Goal: Information Seeking & Learning: Learn about a topic

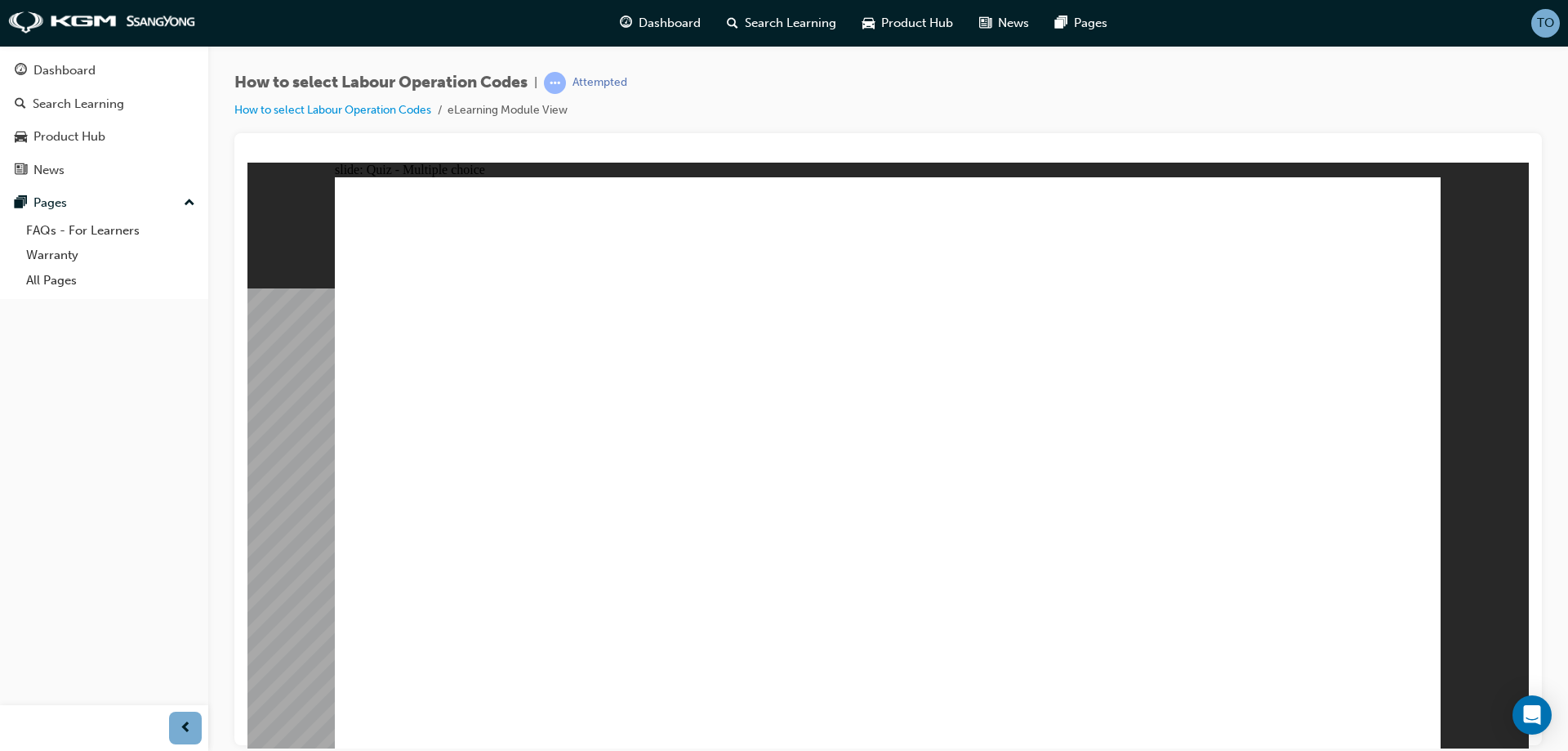
radio input "true"
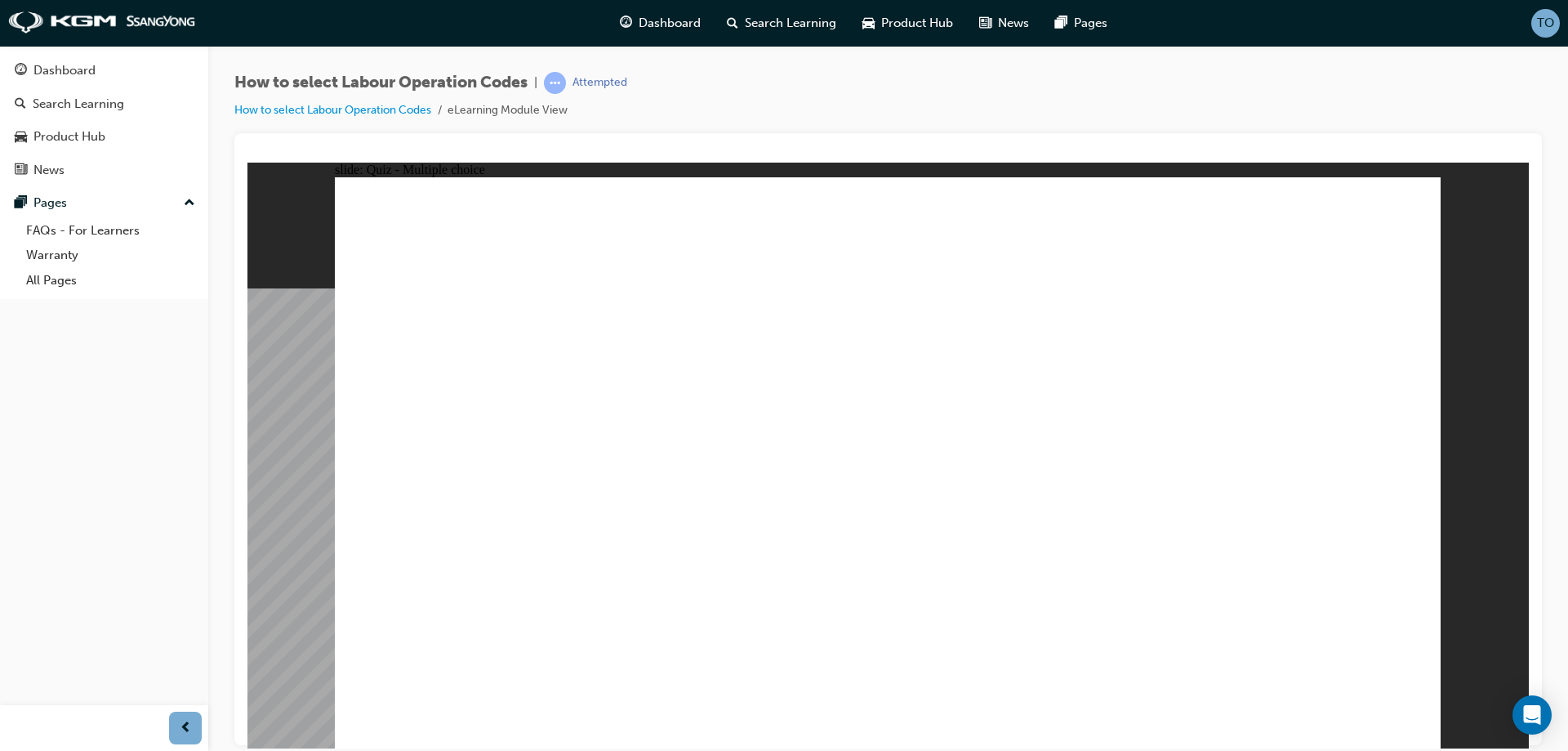
radio input "true"
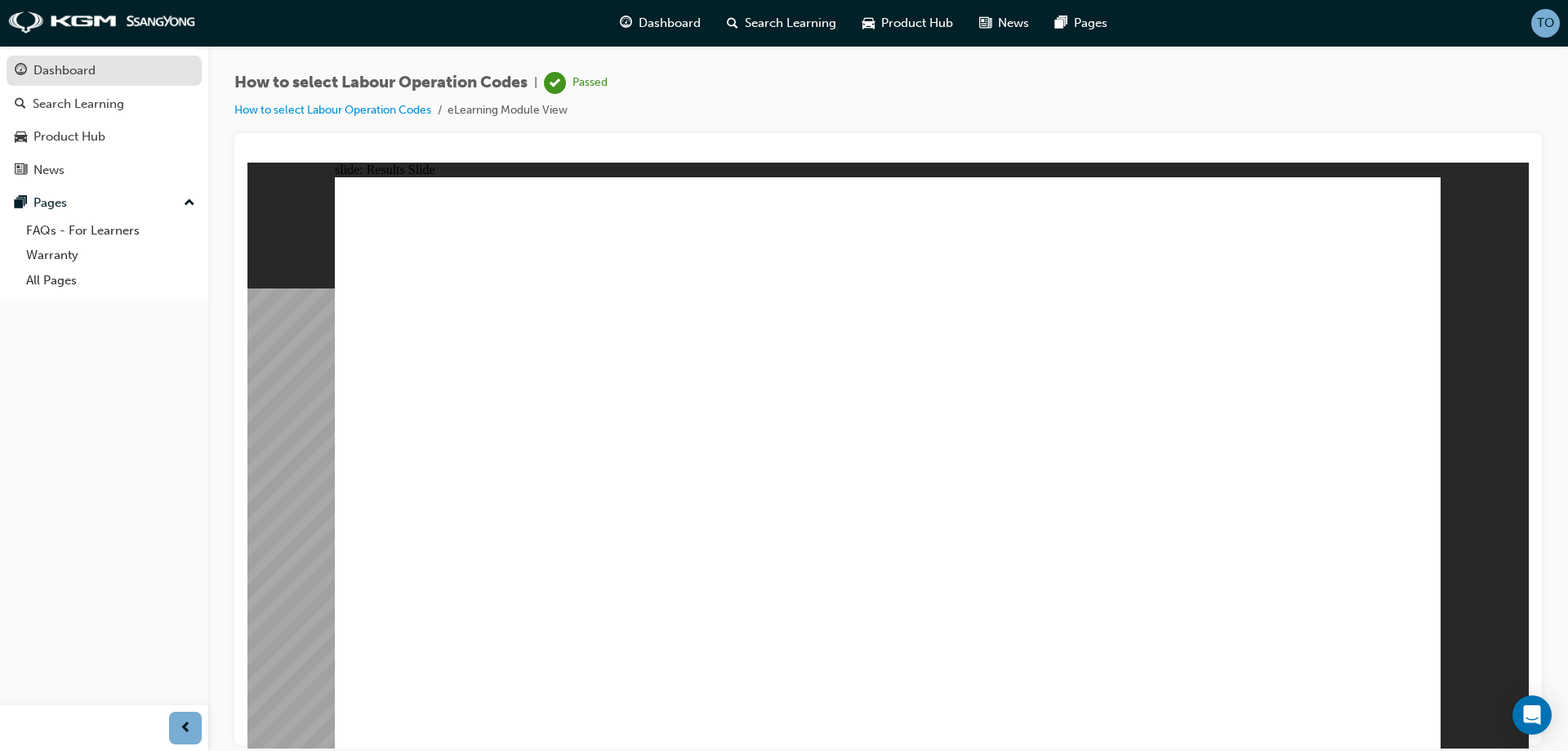
click at [133, 77] on div "Dashboard" at bounding box center [103, 70] width 179 height 20
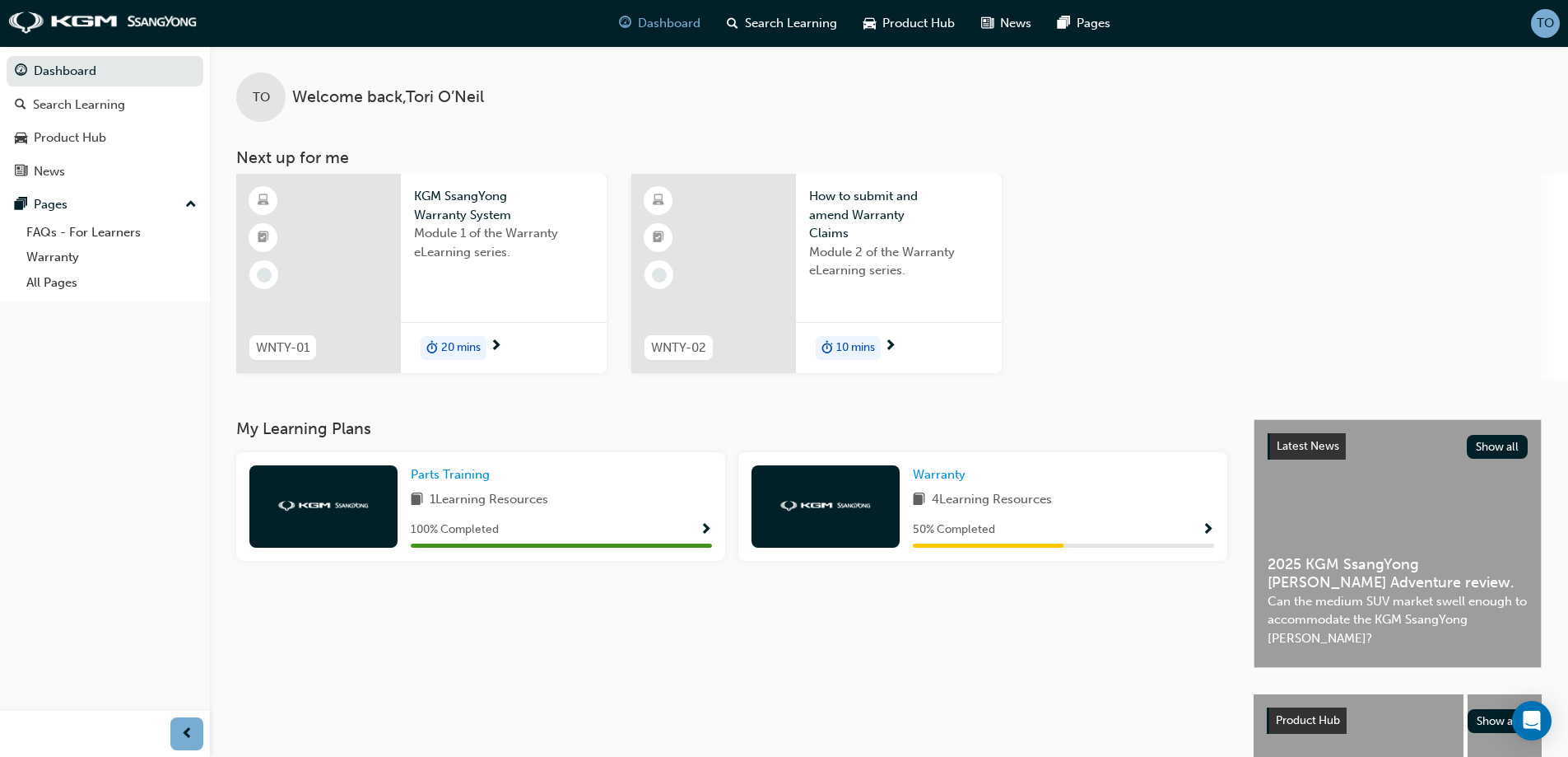
click at [480, 352] on span "20 mins" at bounding box center [460, 348] width 39 height 19
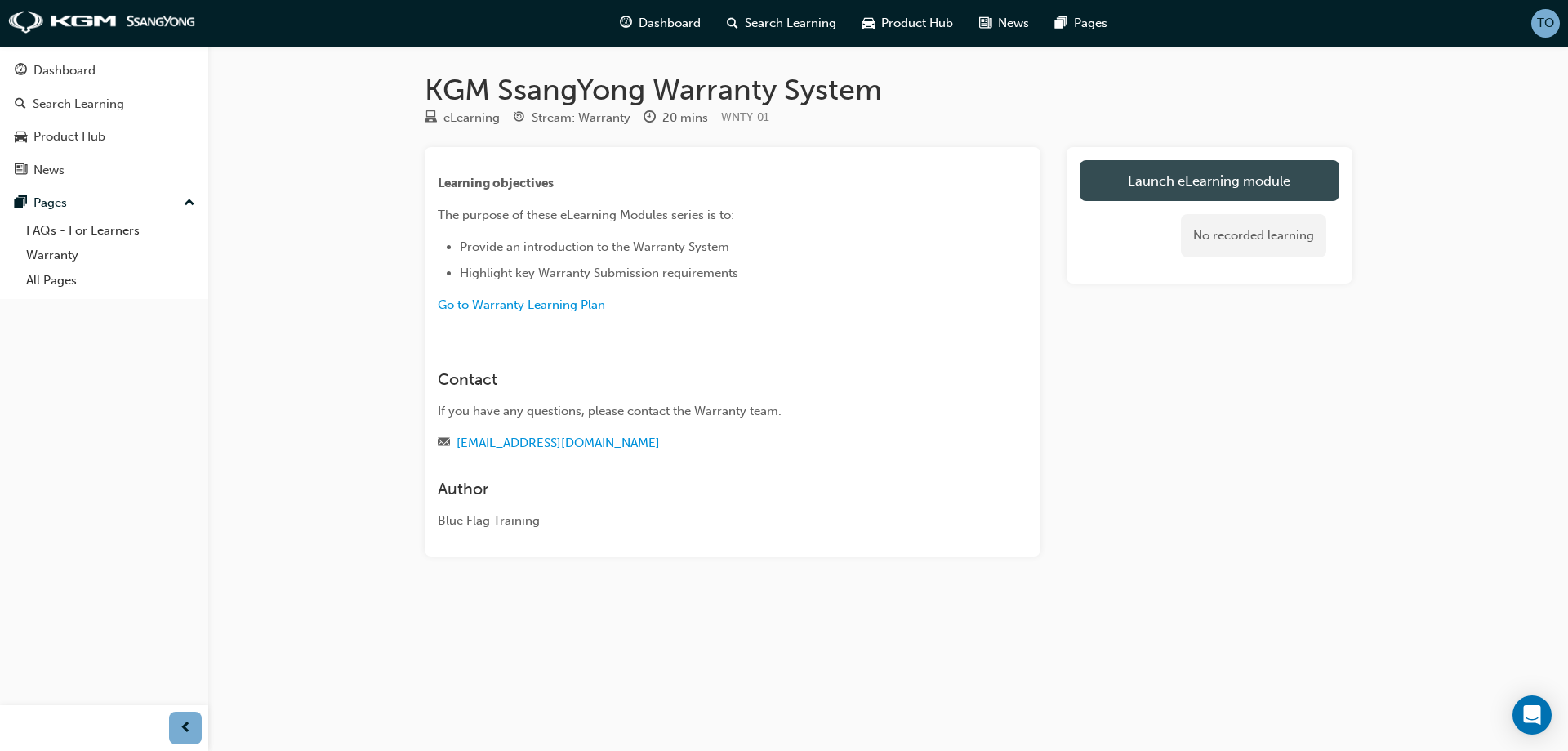
click at [1137, 184] on link "Launch eLearning module" at bounding box center [1210, 181] width 260 height 41
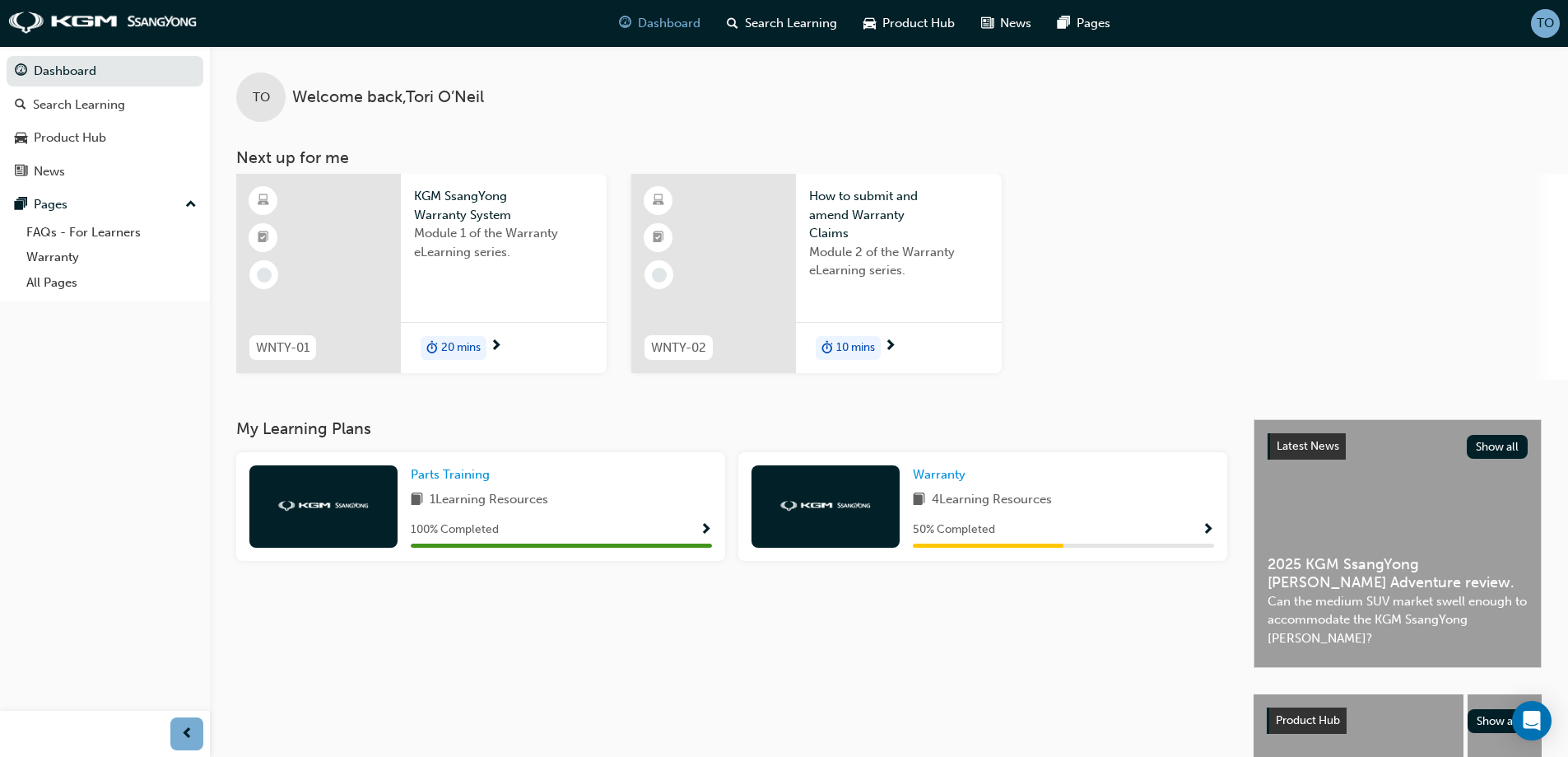
click at [472, 224] on span "Module 1 of the Warranty eLearning series." at bounding box center [503, 243] width 179 height 37
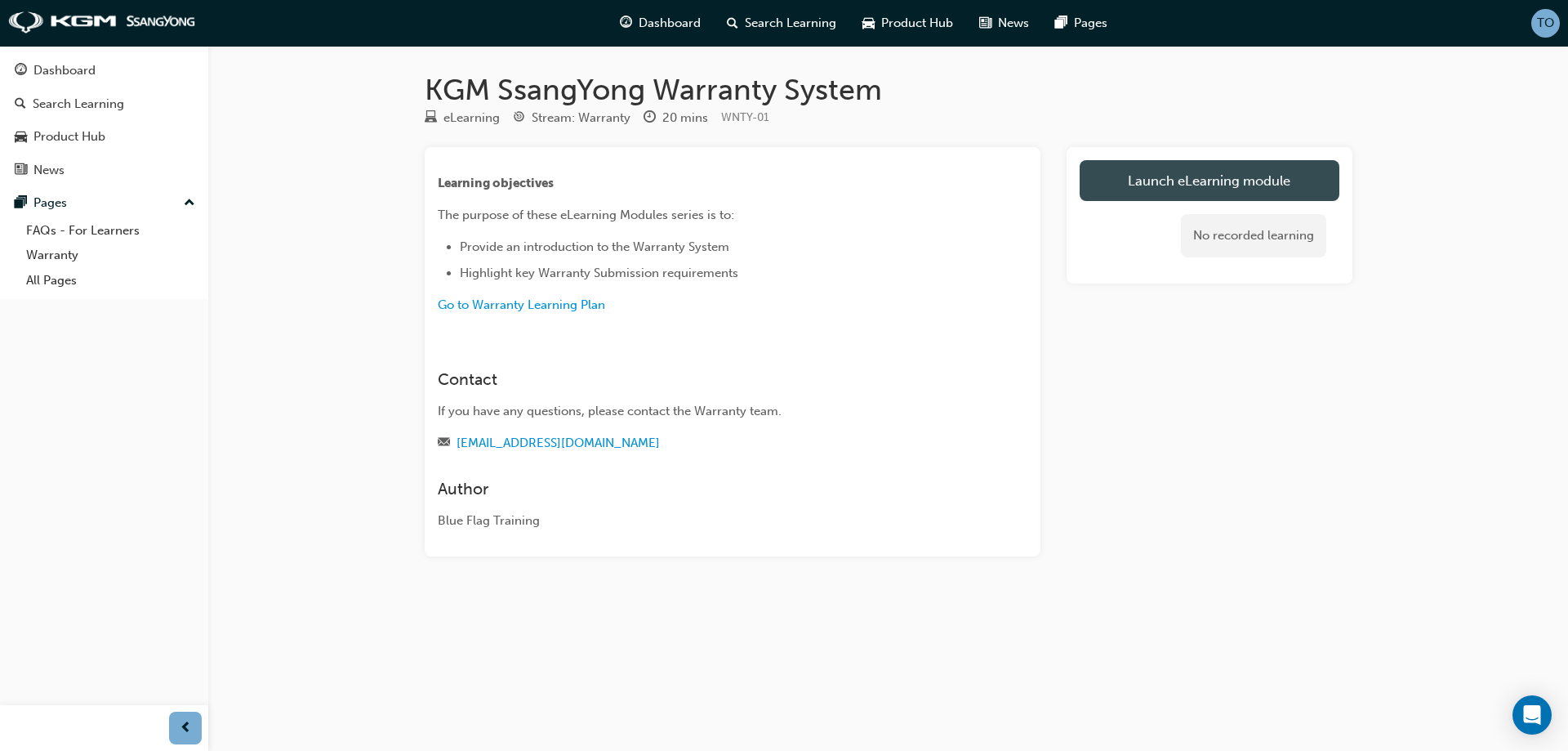
click at [1188, 188] on link "Launch eLearning module" at bounding box center [1210, 181] width 260 height 41
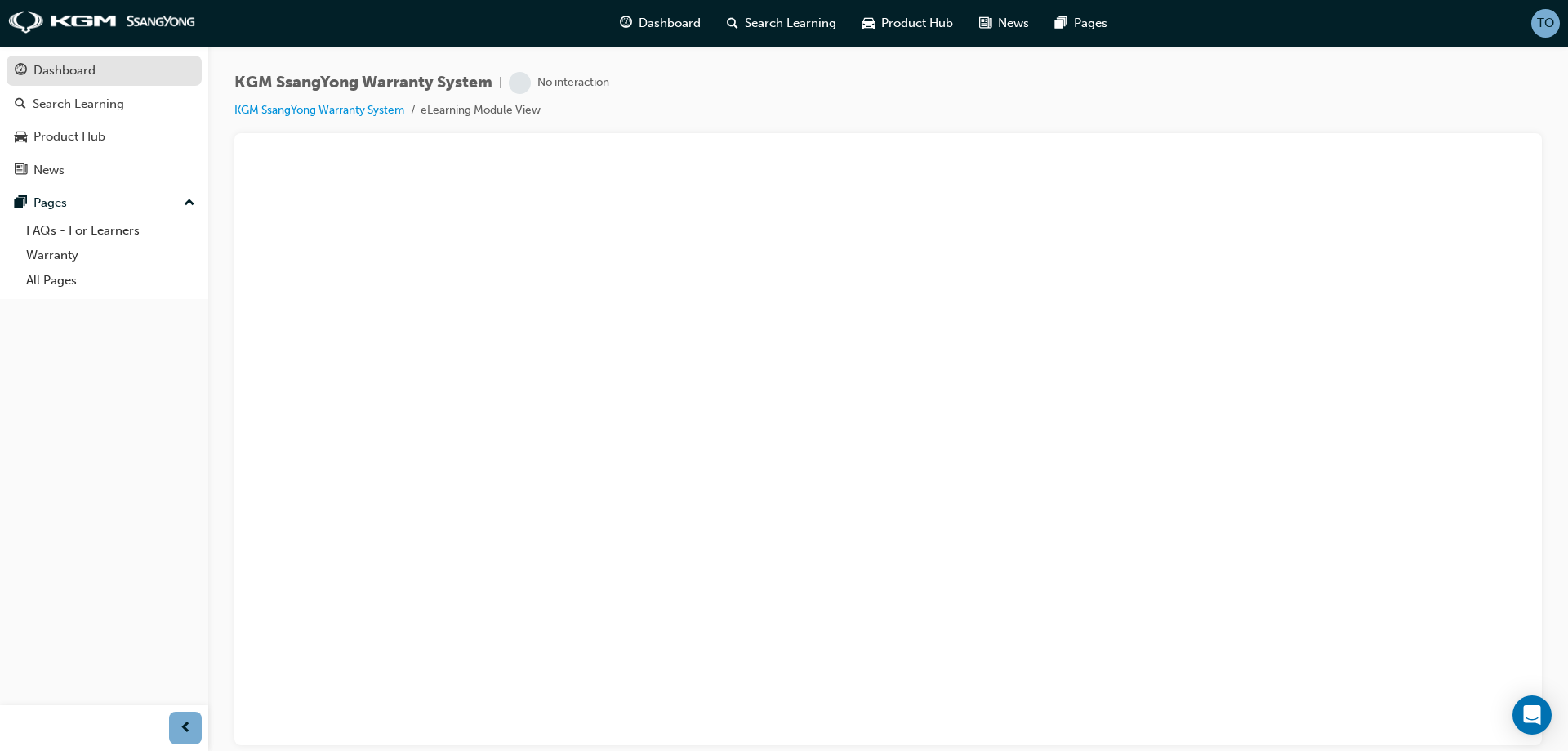
click at [92, 72] on div "Dashboard" at bounding box center [64, 71] width 62 height 19
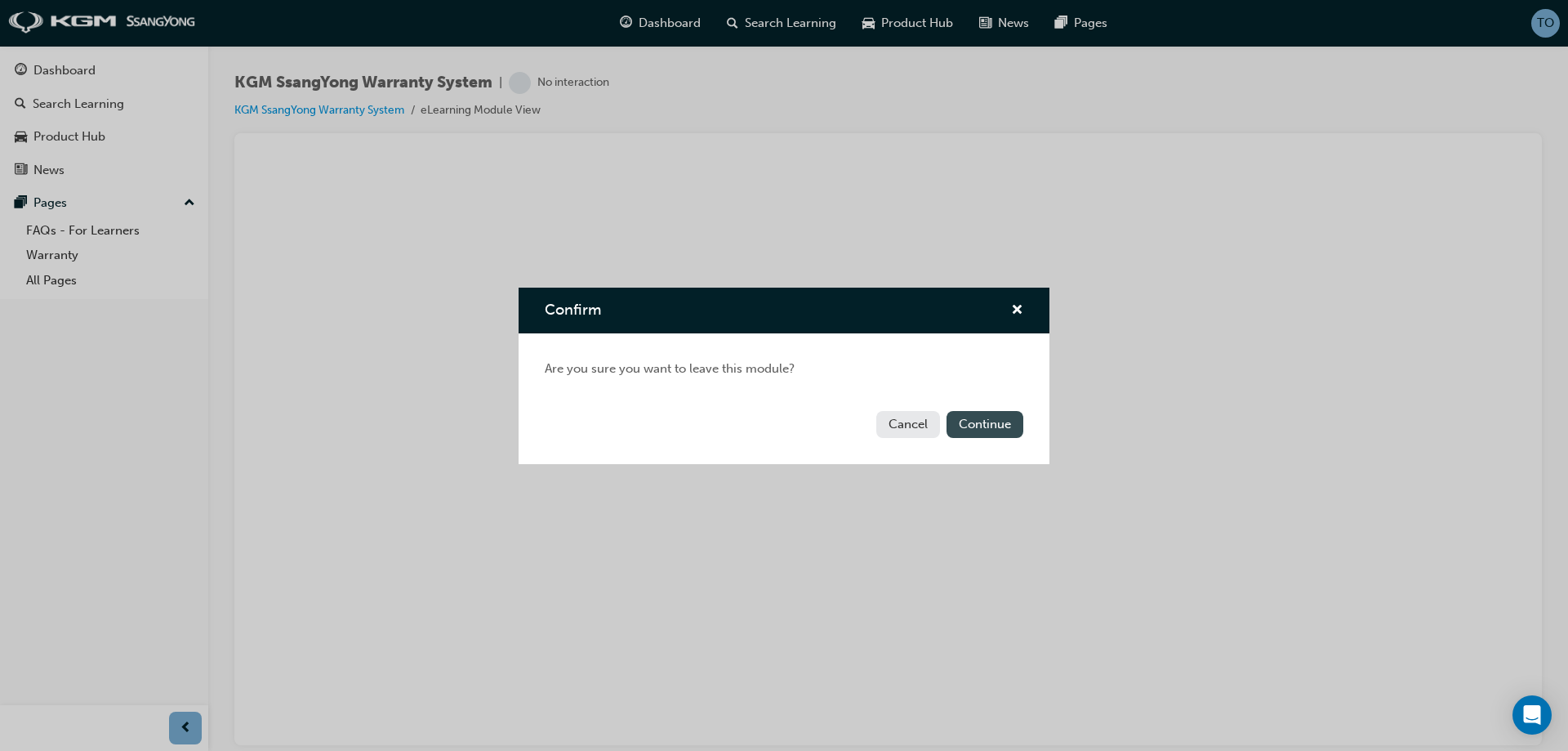
click at [1002, 413] on button "Continue" at bounding box center [985, 424] width 76 height 27
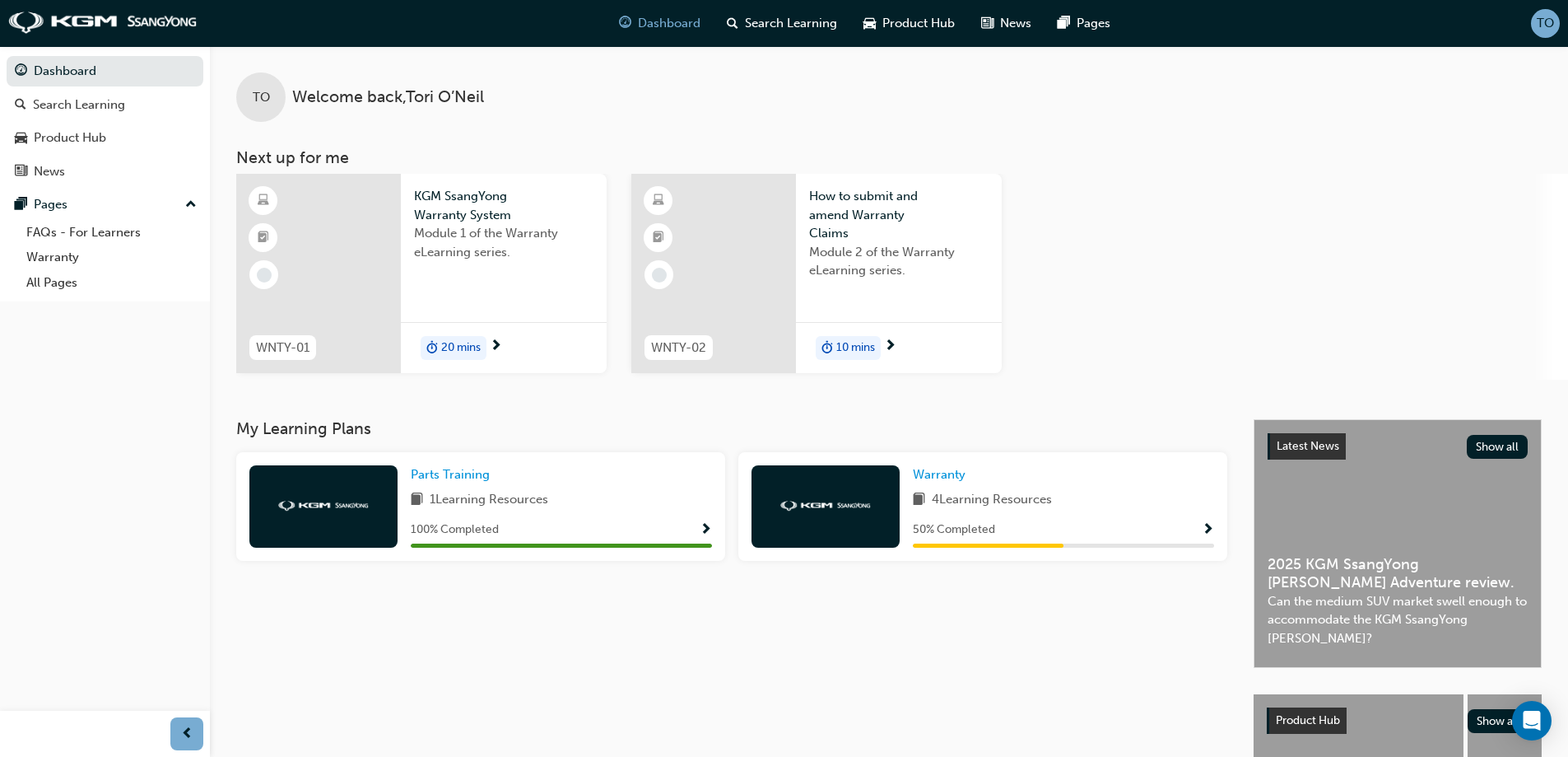
click at [509, 348] on div "20 mins" at bounding box center [503, 348] width 206 height 52
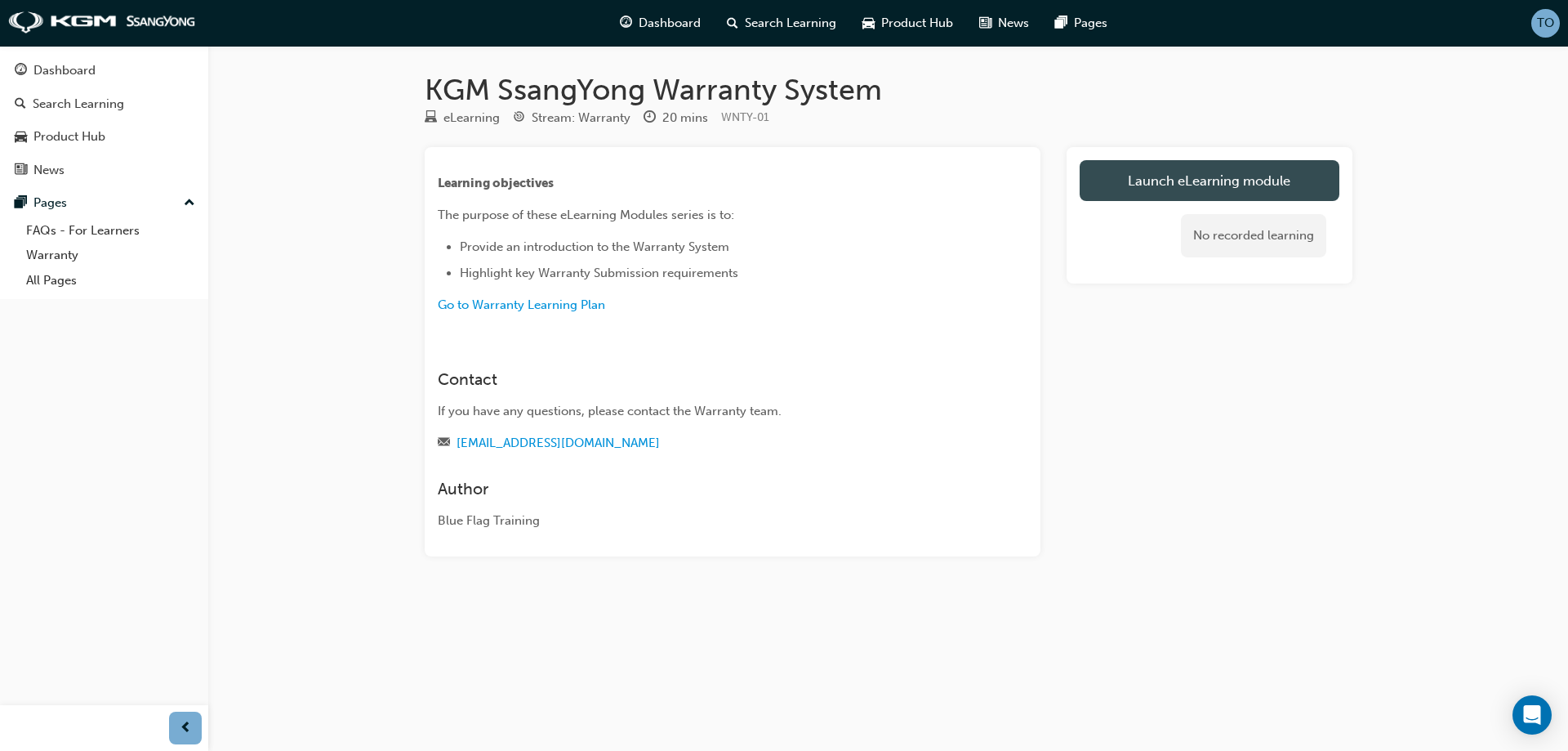
click at [1278, 185] on link "Launch eLearning module" at bounding box center [1210, 181] width 260 height 41
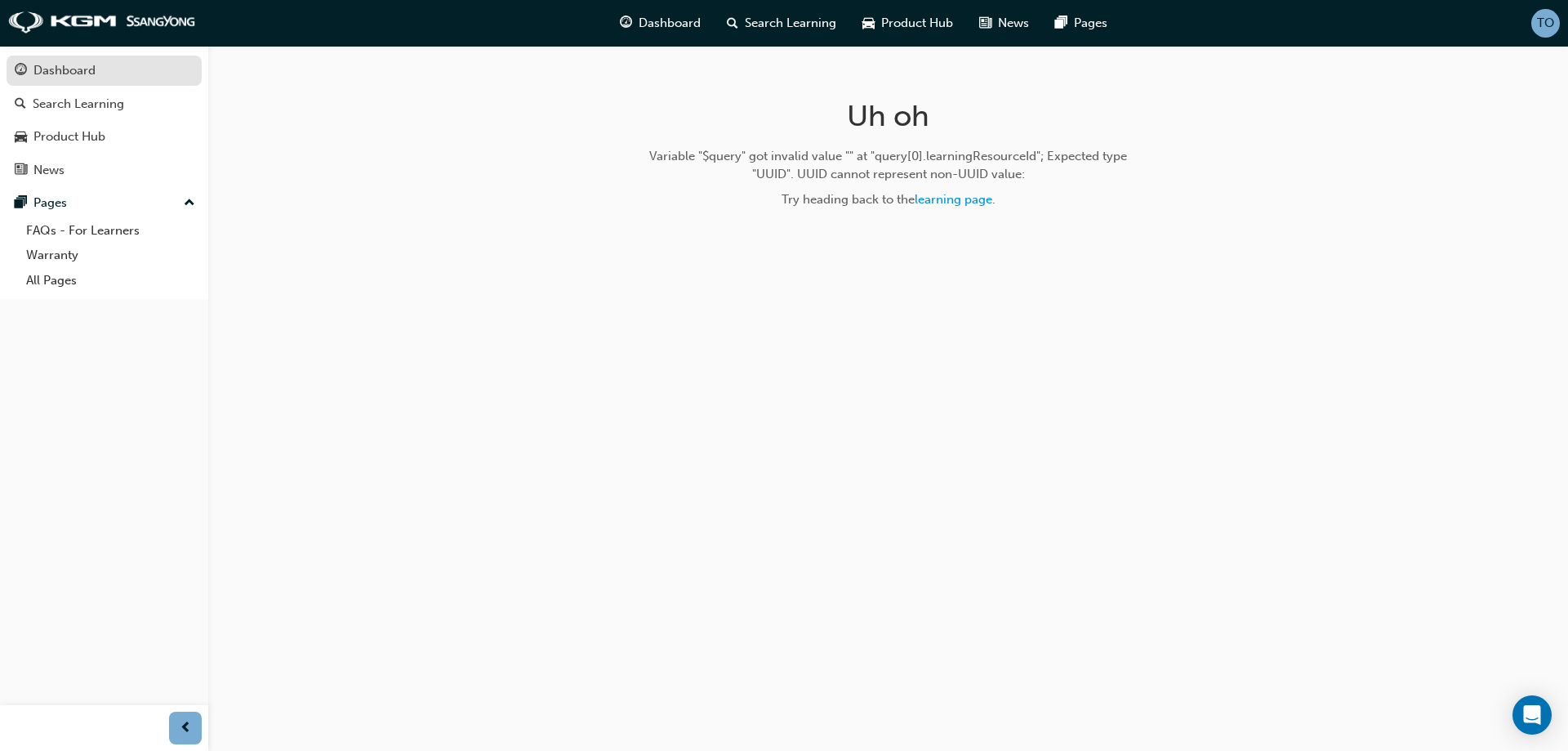
click at [99, 70] on div "Dashboard" at bounding box center [103, 70] width 179 height 20
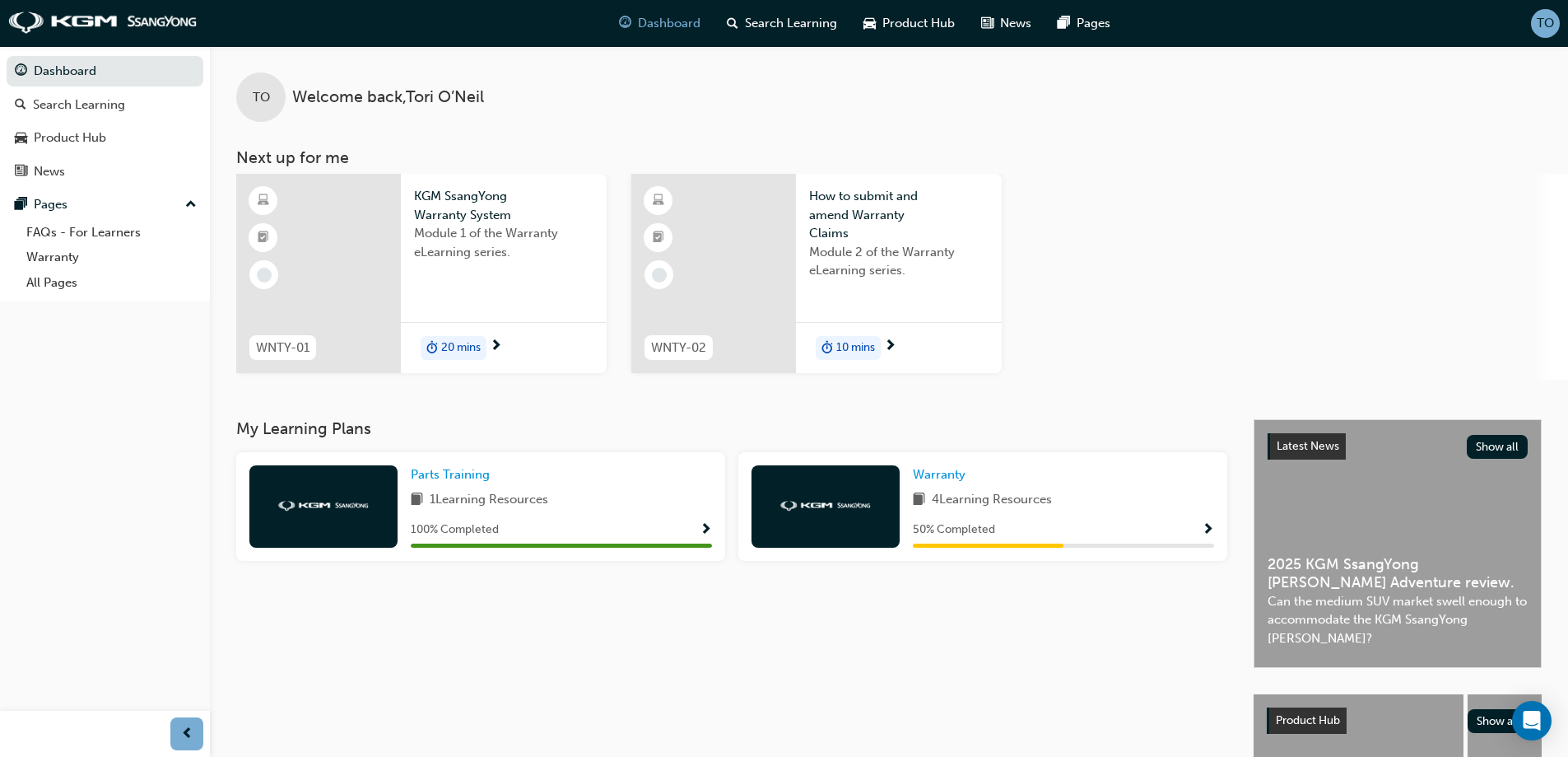
click at [924, 345] on div "10 mins" at bounding box center [899, 348] width 206 height 52
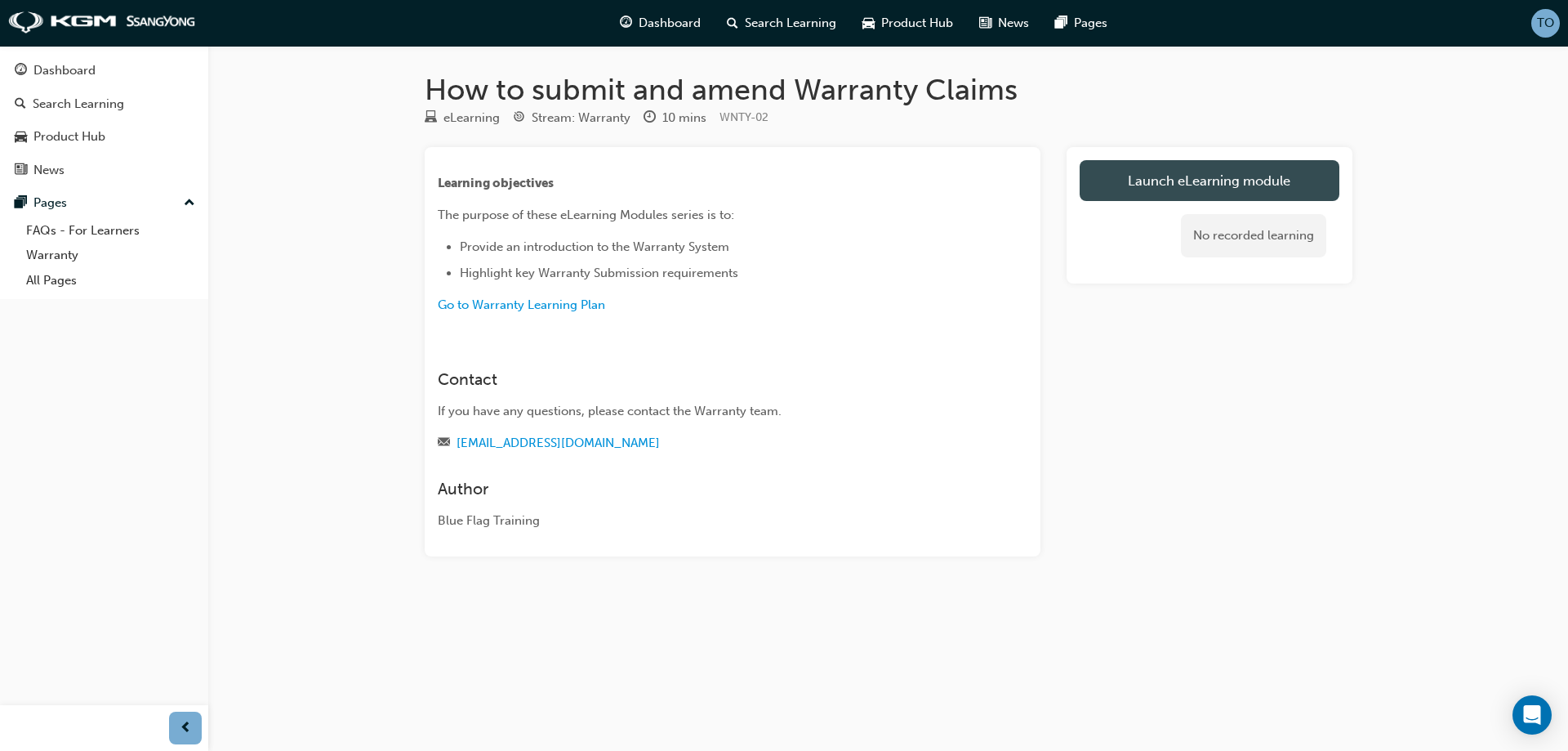
click at [1208, 183] on link "Launch eLearning module" at bounding box center [1210, 181] width 260 height 41
